Goal: Task Accomplishment & Management: Manage account settings

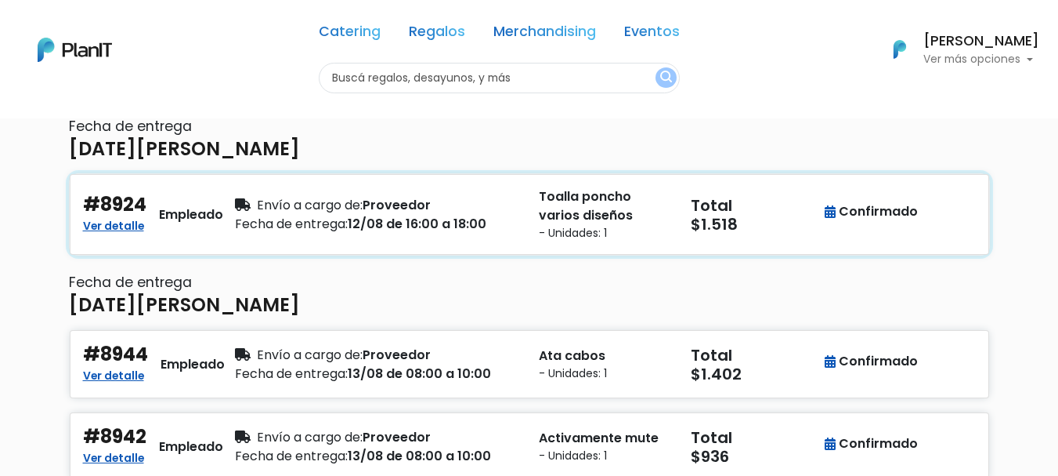
click at [424, 200] on div "Envío a cargo de: Proveedor" at bounding box center [377, 205] width 285 height 19
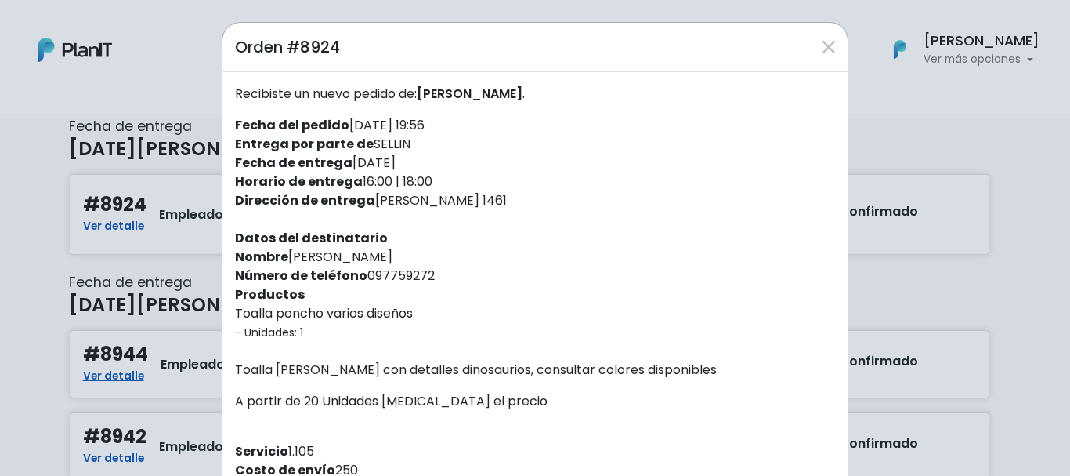
click at [487, 204] on div "Recibiste un nuevo pedido de: [PERSON_NAME] . Fecha del pedido [DATE] 19:56 Ent…" at bounding box center [534, 376] width 625 height 608
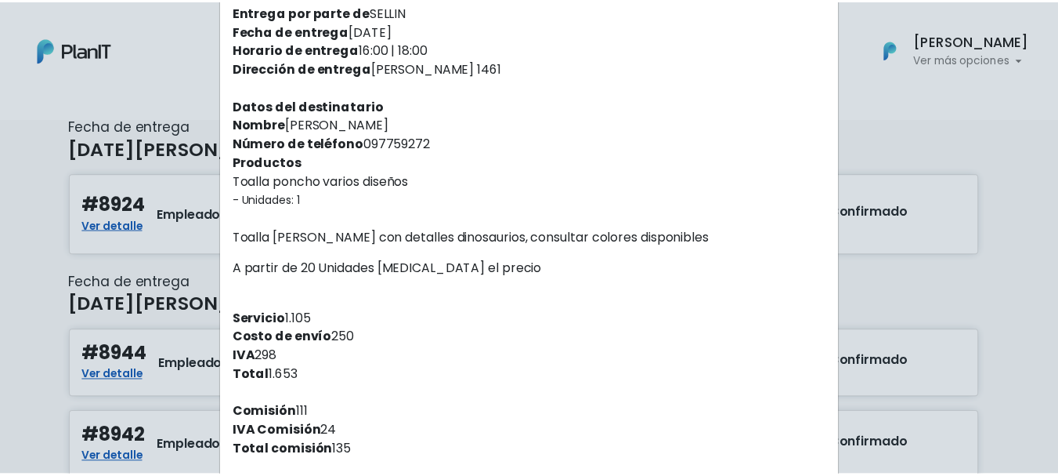
scroll to position [157, 0]
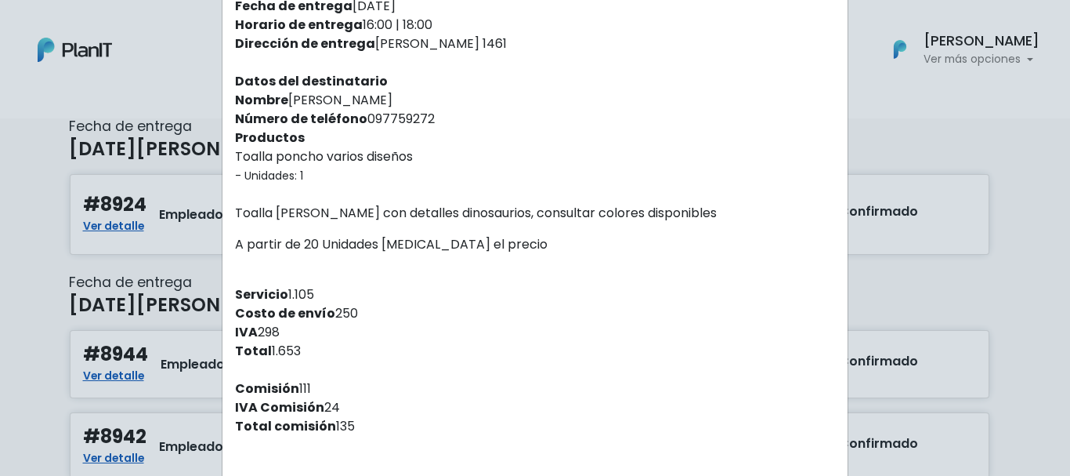
drag, startPoint x: 482, startPoint y: 32, endPoint x: 502, endPoint y: 47, distance: 25.2
click at [502, 47] on div "Recibiste un nuevo pedido de: [PERSON_NAME] . Fecha del pedido [DATE] 19:56 Ent…" at bounding box center [534, 219] width 625 height 608
drag, startPoint x: 494, startPoint y: 45, endPoint x: 368, endPoint y: 45, distance: 125.3
click at [368, 45] on div "Recibiste un nuevo pedido de: [PERSON_NAME] . Fecha del pedido [DATE] 19:56 Ent…" at bounding box center [534, 219] width 625 height 608
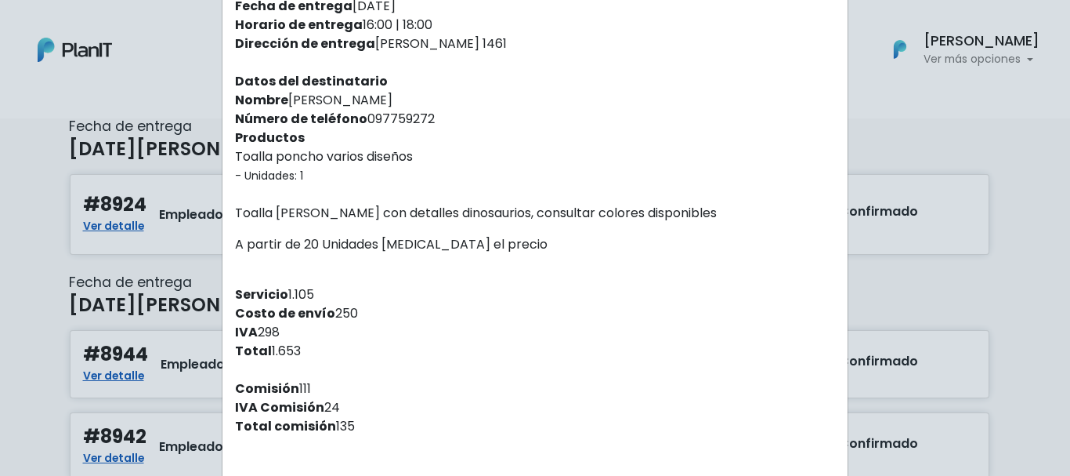
copy div "[PERSON_NAME] 1461"
click at [969, 113] on div "Orden #8924 Recibiste un nuevo pedido de: [PERSON_NAME] . Fecha del pedido [DAT…" at bounding box center [535, 238] width 1070 height 476
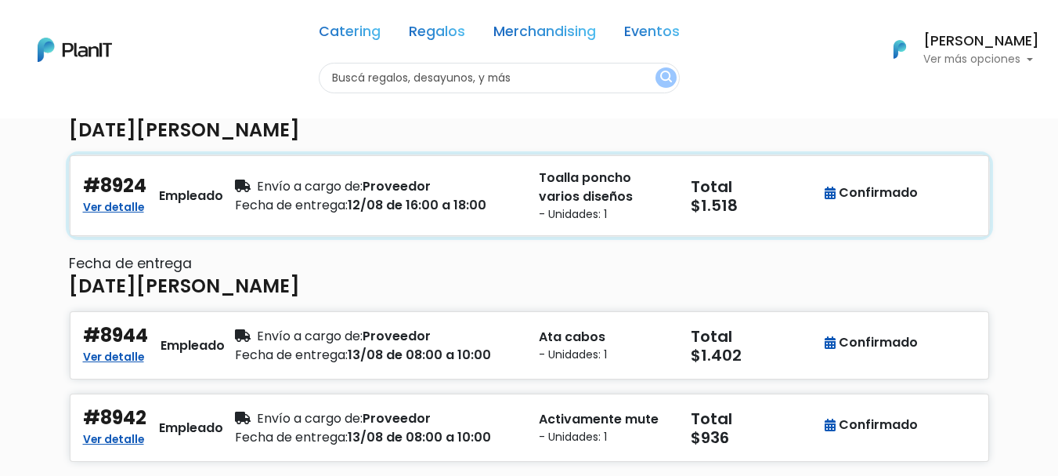
scroll to position [99, 0]
